Goal: Find specific fact: Find specific page/section

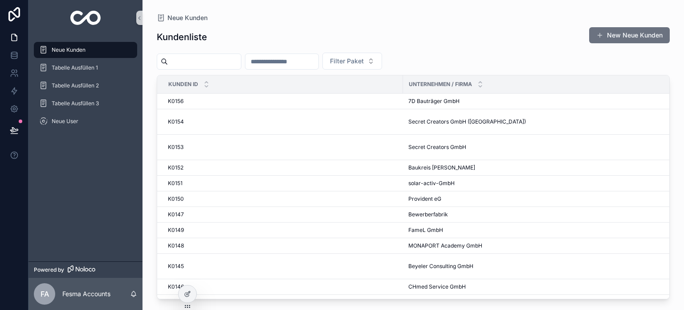
click at [308, 62] on input "scrollable content" at bounding box center [281, 61] width 73 height 12
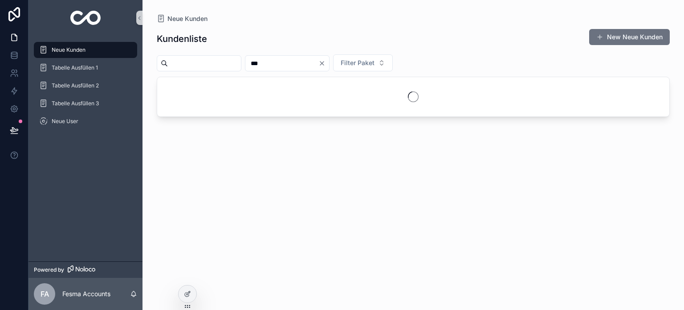
type input "***"
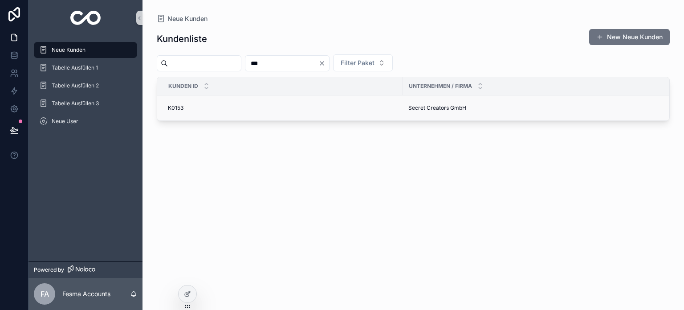
click at [358, 110] on div "K0153 K0153" at bounding box center [283, 107] width 230 height 7
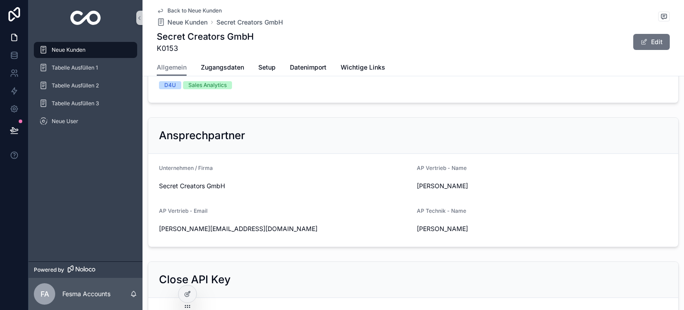
scroll to position [178, 0]
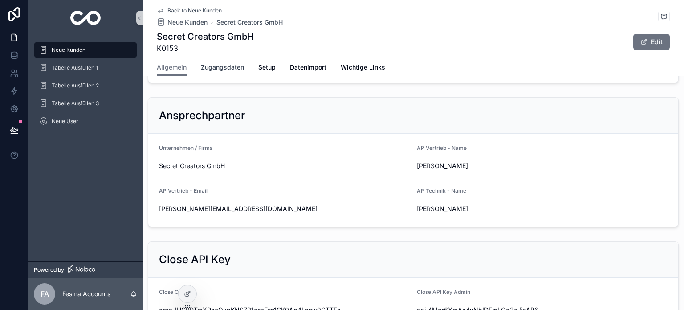
click at [236, 70] on span "Zugangsdaten" at bounding box center [222, 67] width 43 height 9
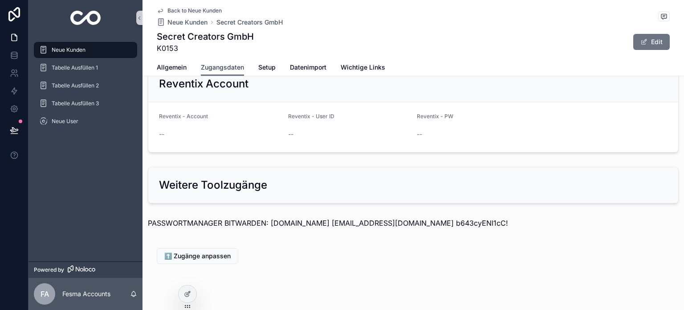
scroll to position [973, 0]
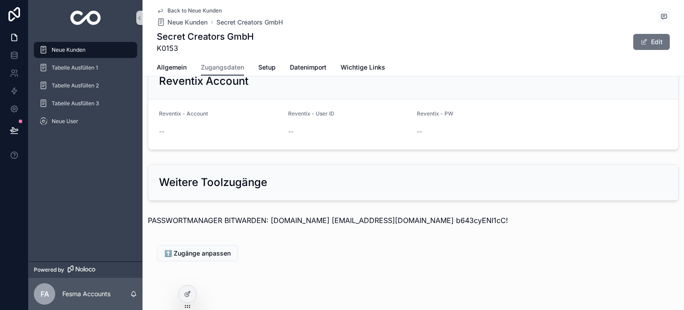
click at [440, 215] on p "PASSWORTMANAGER BITWARDEN: [DOMAIN_NAME] [EMAIL_ADDRESS][DOMAIN_NAME] b643cyENI…" at bounding box center [413, 220] width 531 height 11
copy p "b643cyENI1cC!"
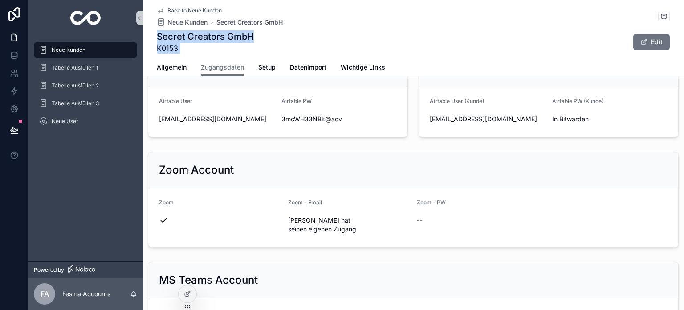
drag, startPoint x: 580, startPoint y: -1, endPoint x: 586, endPoint y: 67, distance: 68.4
click at [586, 65] on div "Back to Neue Kunden Neue Kunden Secret Creators GmbH Secret Creators GmbH K0153…" at bounding box center [414, 38] width 542 height 76
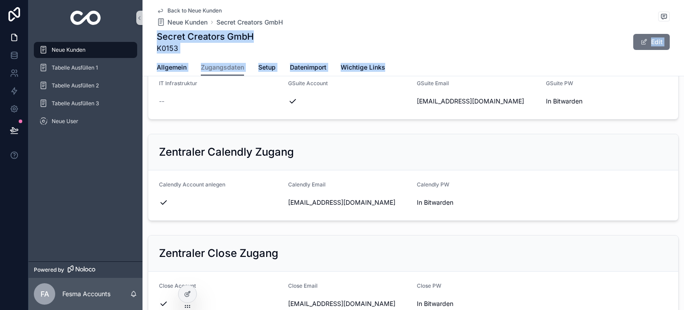
scroll to position [172, 0]
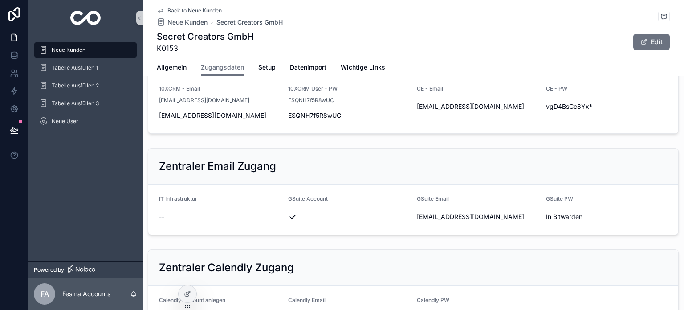
click at [331, 154] on div "Zentraler Email Zugang" at bounding box center [413, 166] width 530 height 36
